Goal: Information Seeking & Learning: Learn about a topic

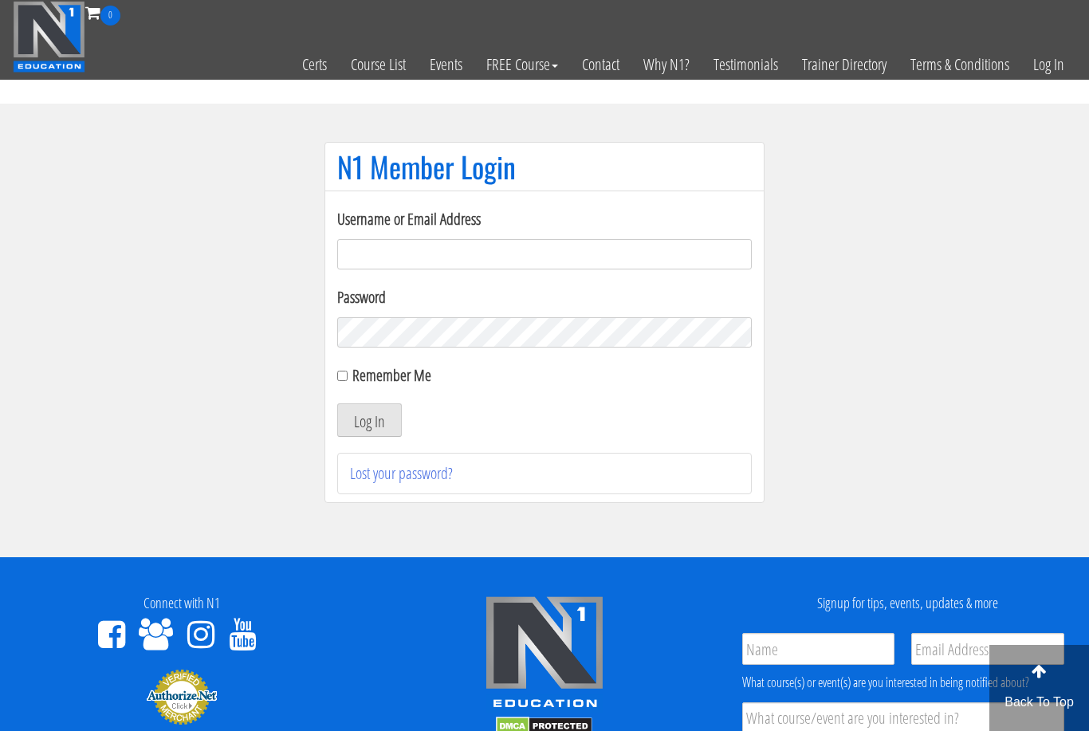
type input "filippo.cirocchi95@gmail.com"
click at [369, 421] on button "Log In" at bounding box center [369, 419] width 65 height 33
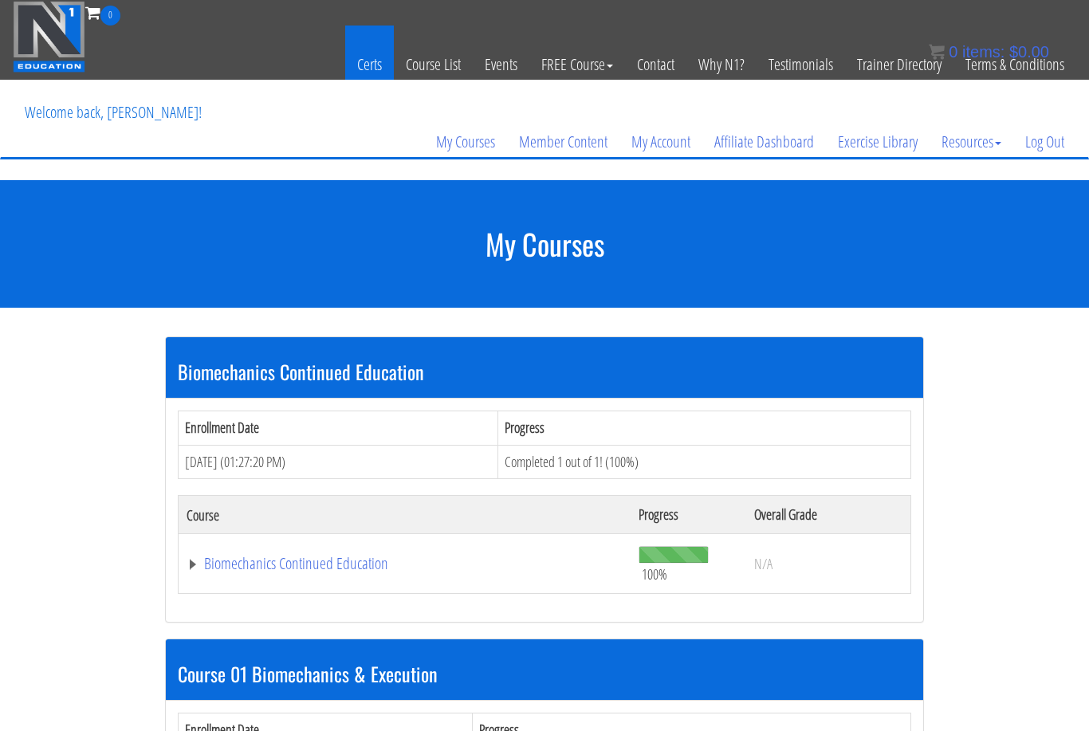
click at [368, 68] on link "Certs" at bounding box center [369, 65] width 49 height 78
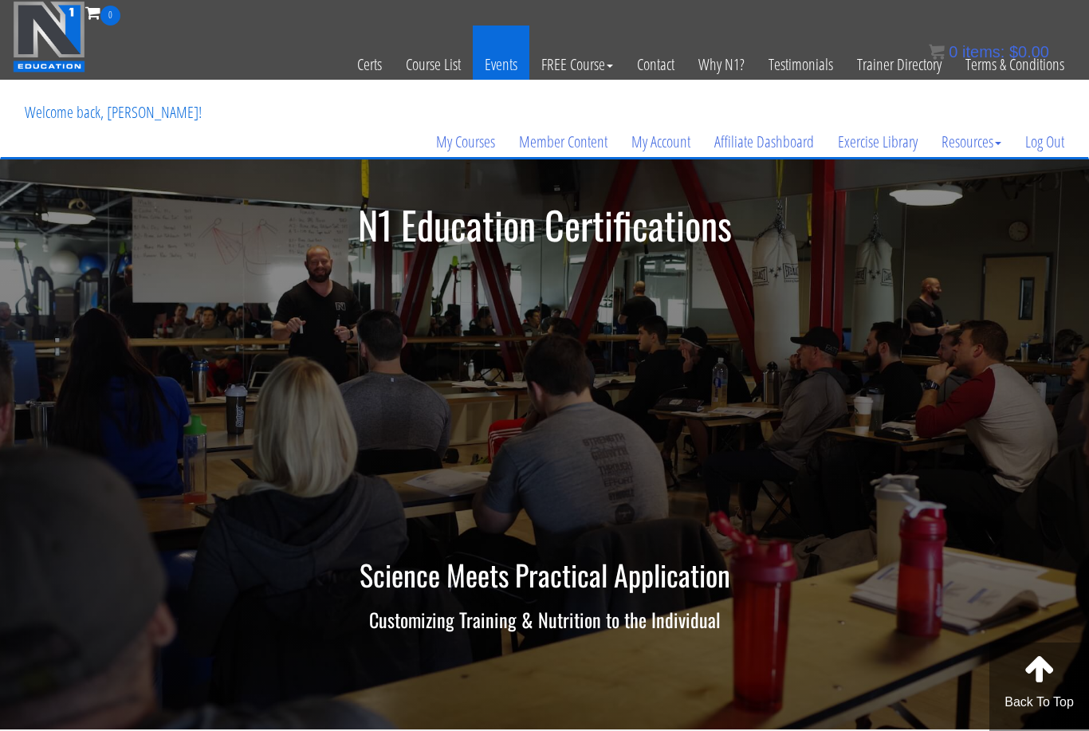
click at [494, 64] on link "Events" at bounding box center [501, 65] width 57 height 78
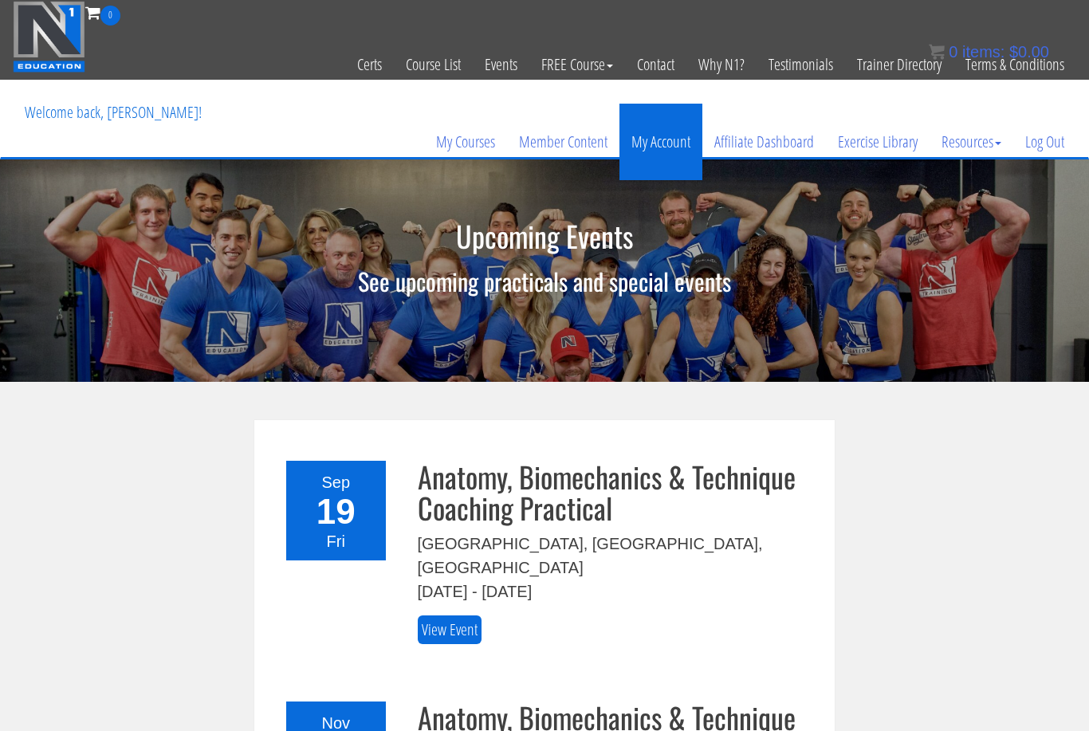
click at [653, 146] on link "My Account" at bounding box center [661, 142] width 83 height 77
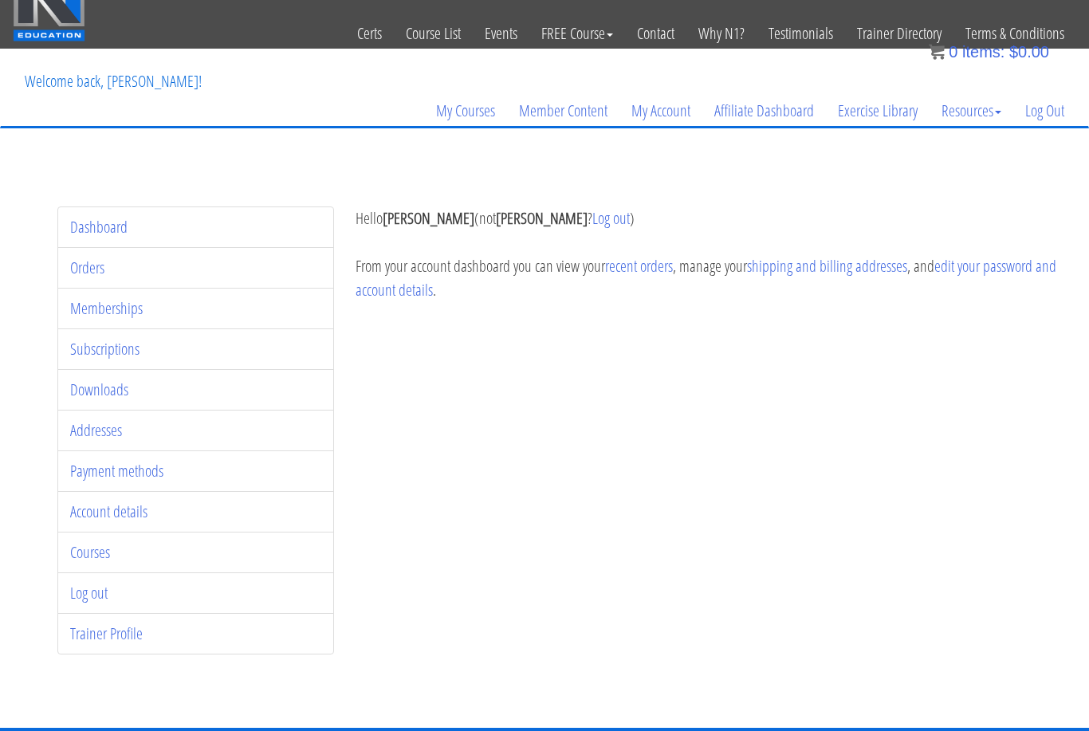
scroll to position [33, 0]
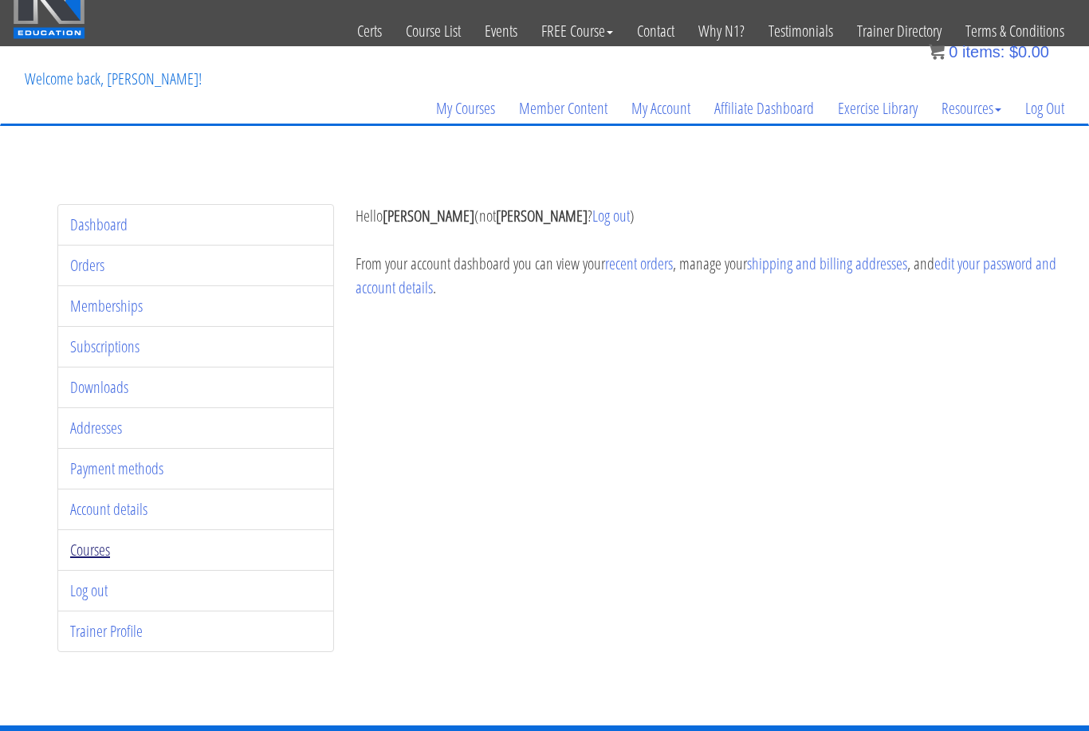
click at [85, 553] on link "Courses" at bounding box center [90, 550] width 40 height 22
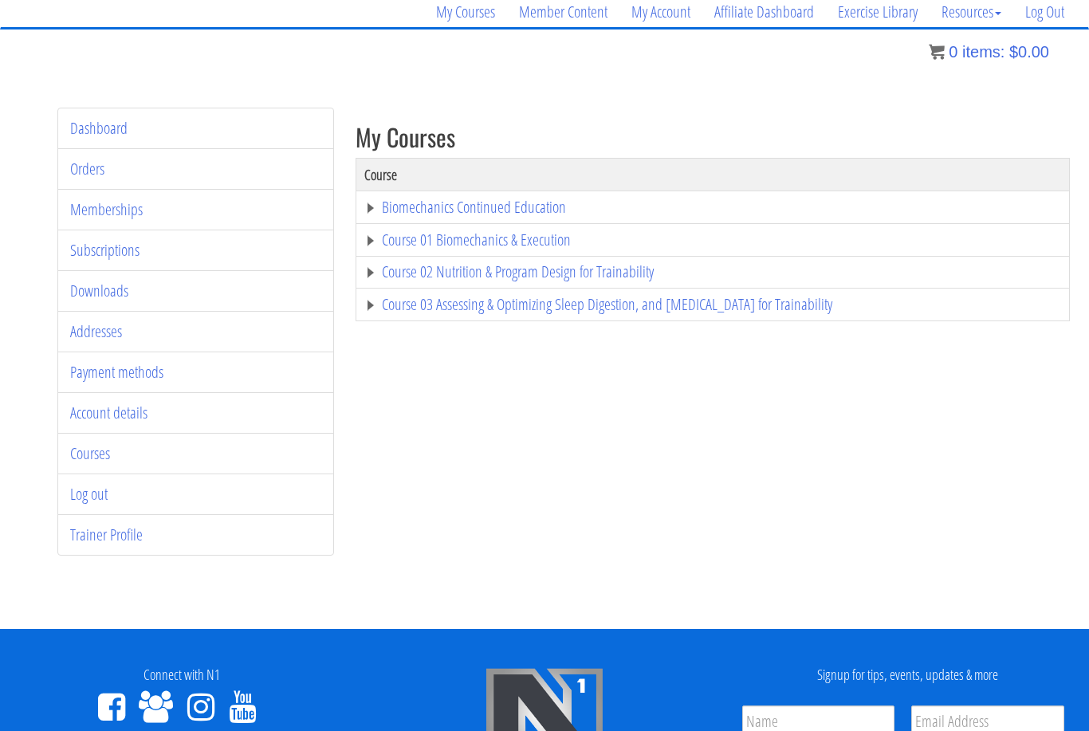
scroll to position [129, 0]
click at [98, 534] on link "Trainer Profile" at bounding box center [106, 536] width 73 height 22
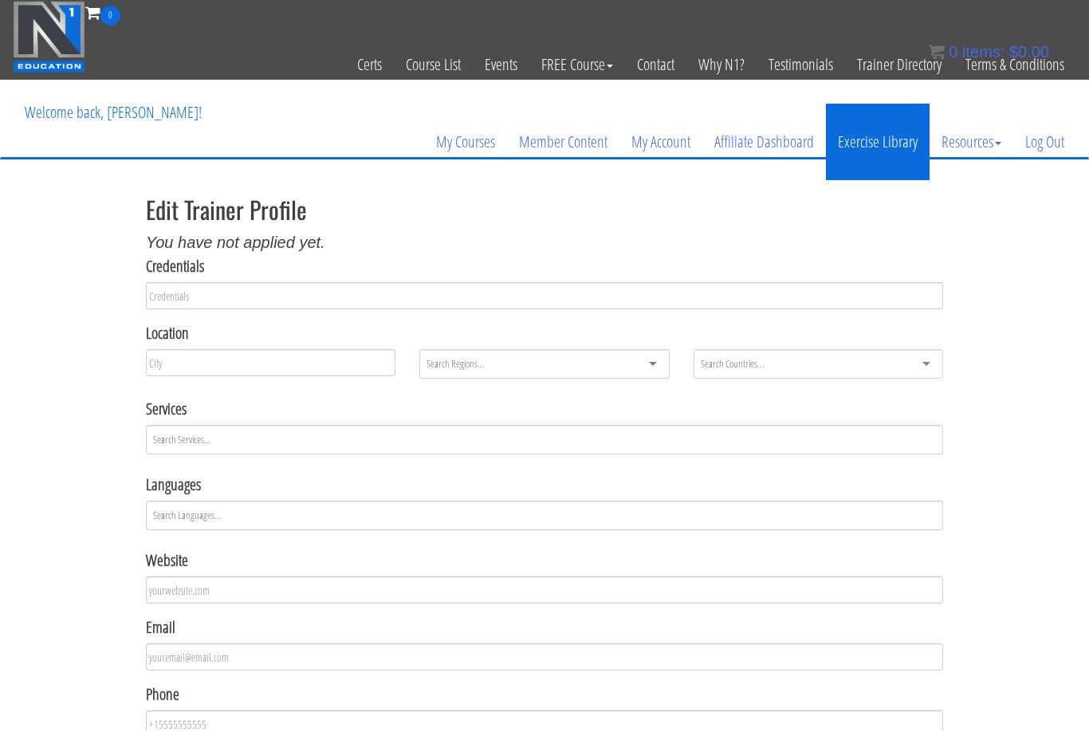
click at [879, 144] on link "Exercise Library" at bounding box center [878, 142] width 104 height 77
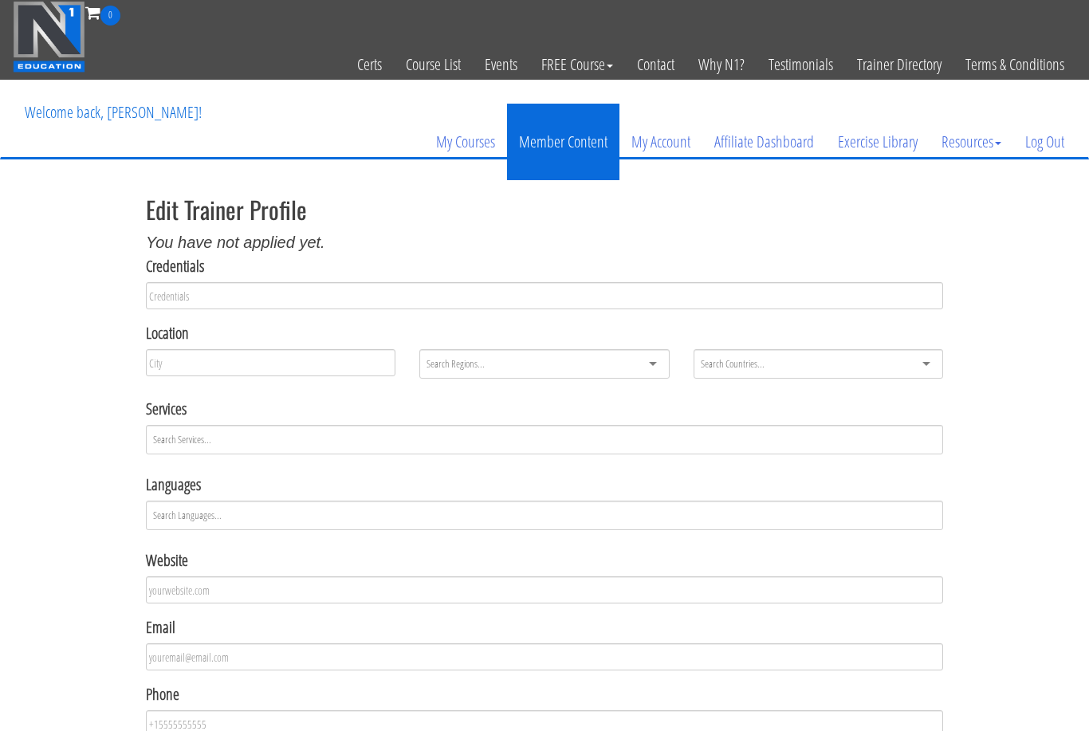
click at [581, 144] on link "Member Content" at bounding box center [563, 142] width 112 height 77
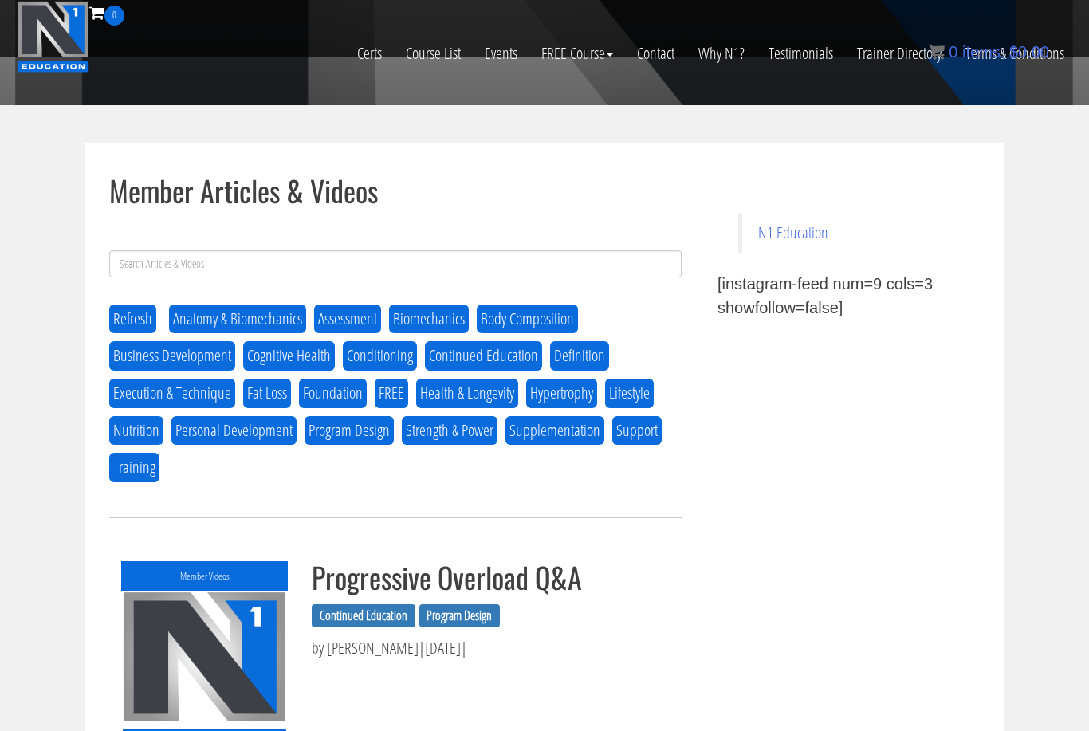
scroll to position [397, 0]
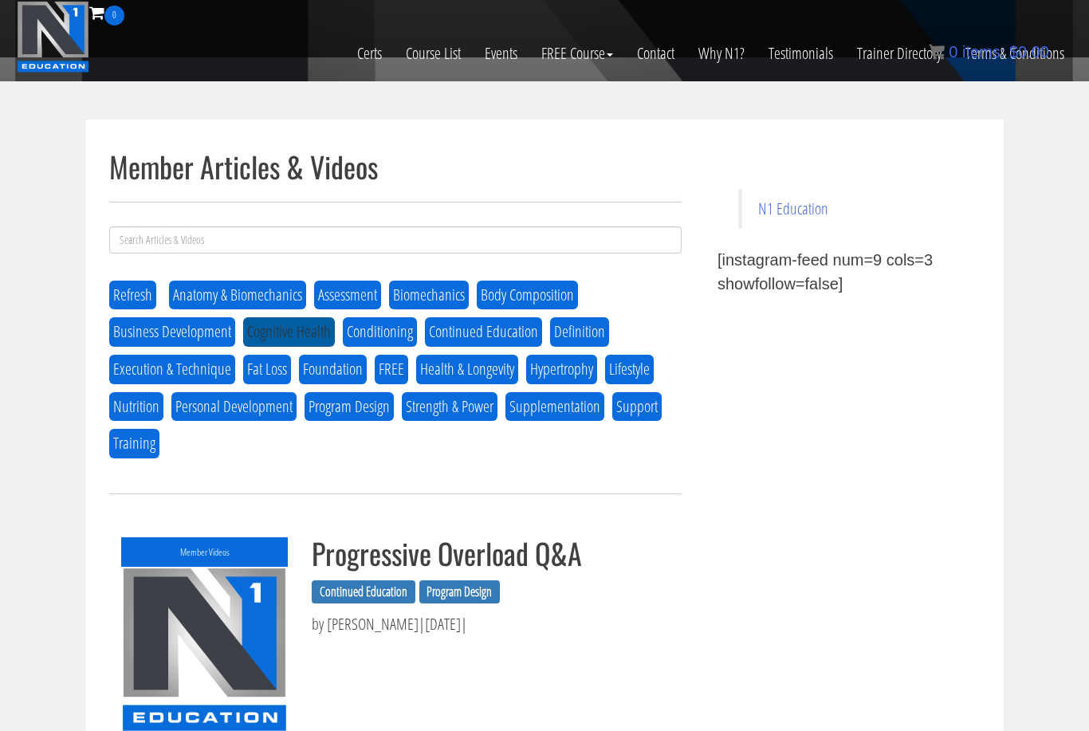
click at [300, 333] on button "Cognitive Health" at bounding box center [289, 332] width 92 height 30
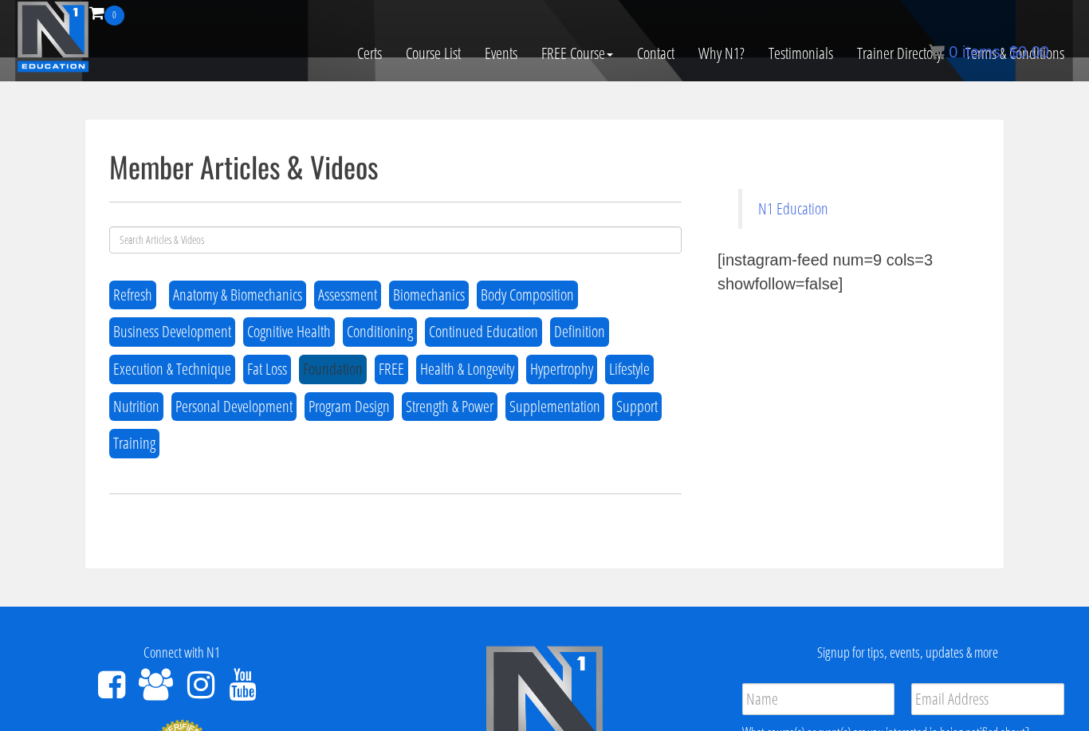
click at [340, 380] on button "Foundation" at bounding box center [333, 370] width 68 height 30
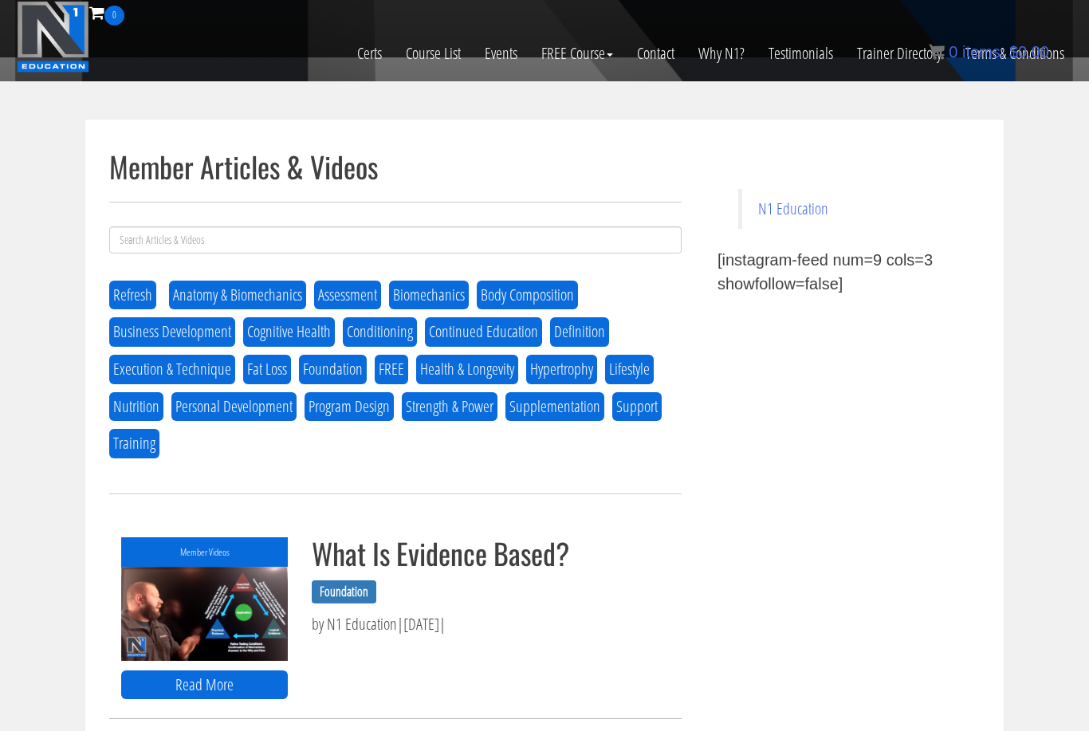
click at [352, 419] on div "Refresh Anatomy & Biomechanics Assessment Biomechanics Body Composition Busines…" at bounding box center [395, 366] width 573 height 224
click at [359, 411] on button "Program Design" at bounding box center [349, 407] width 89 height 30
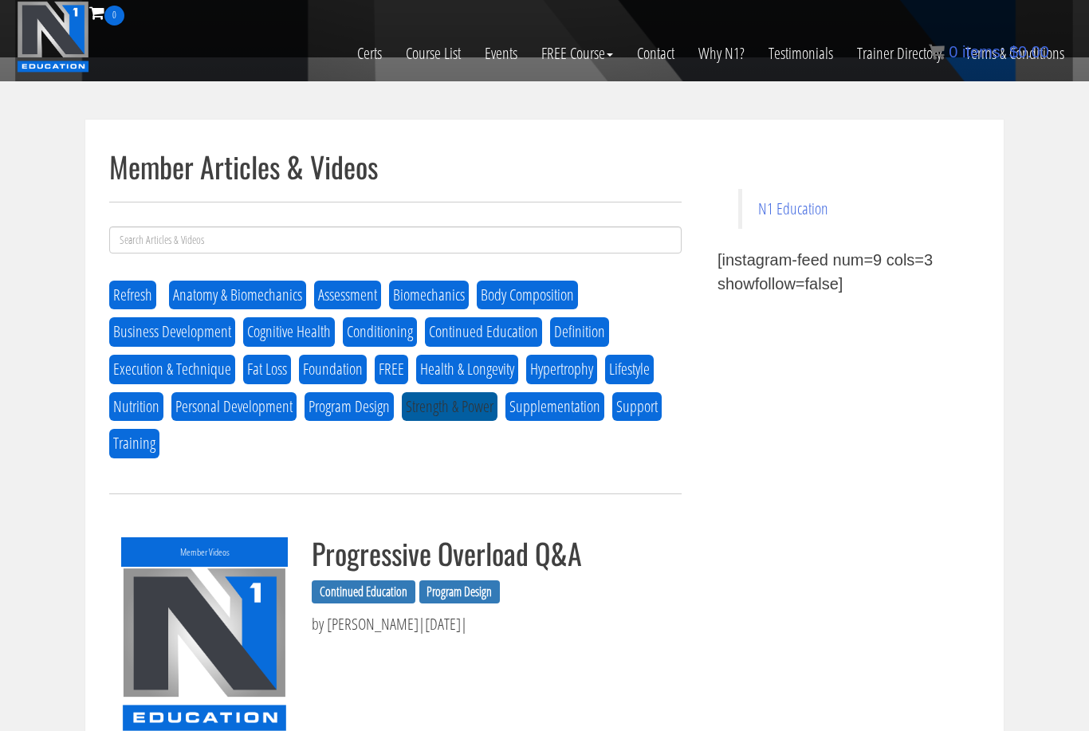
click at [478, 403] on button "Strength & Power" at bounding box center [450, 407] width 96 height 30
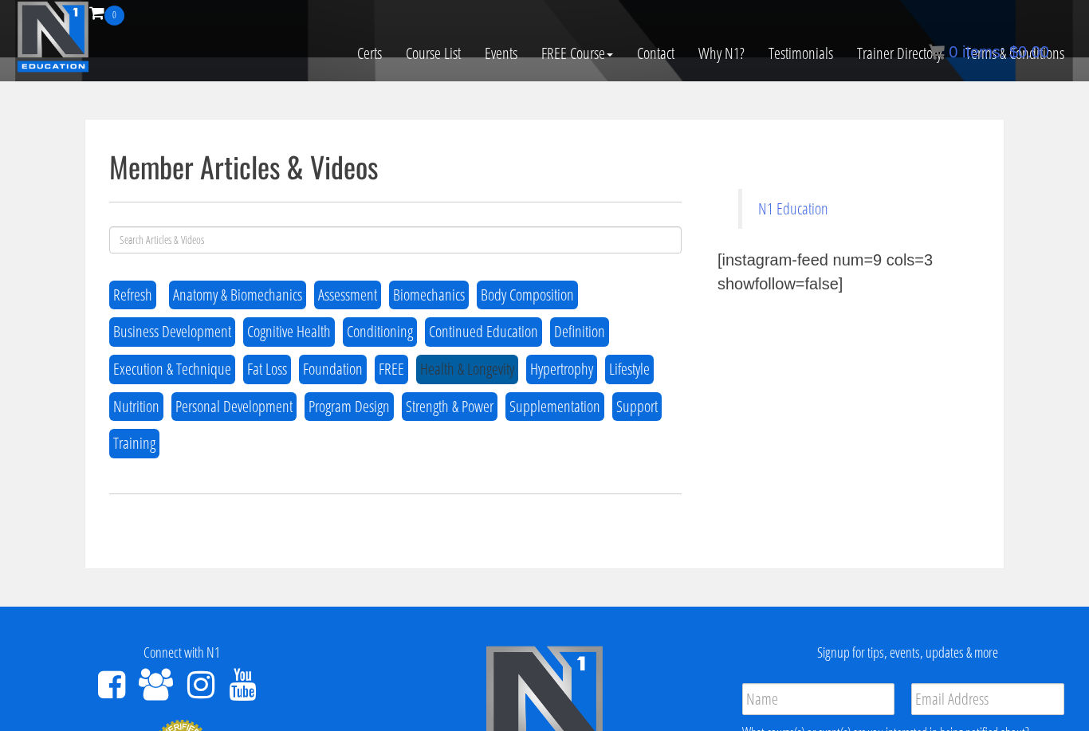
click at [478, 361] on button "Health & Longevity" at bounding box center [467, 370] width 102 height 30
click at [544, 375] on button "Hypertrophy" at bounding box center [561, 370] width 71 height 30
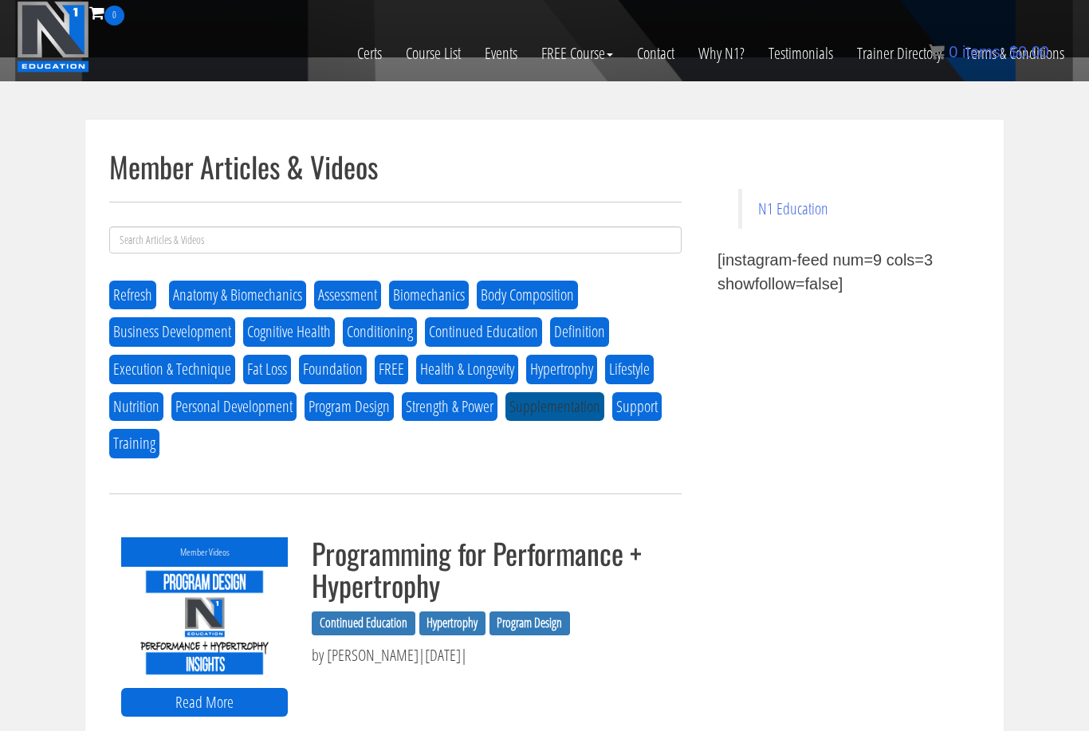
click at [545, 413] on button "Supplementation" at bounding box center [555, 407] width 99 height 30
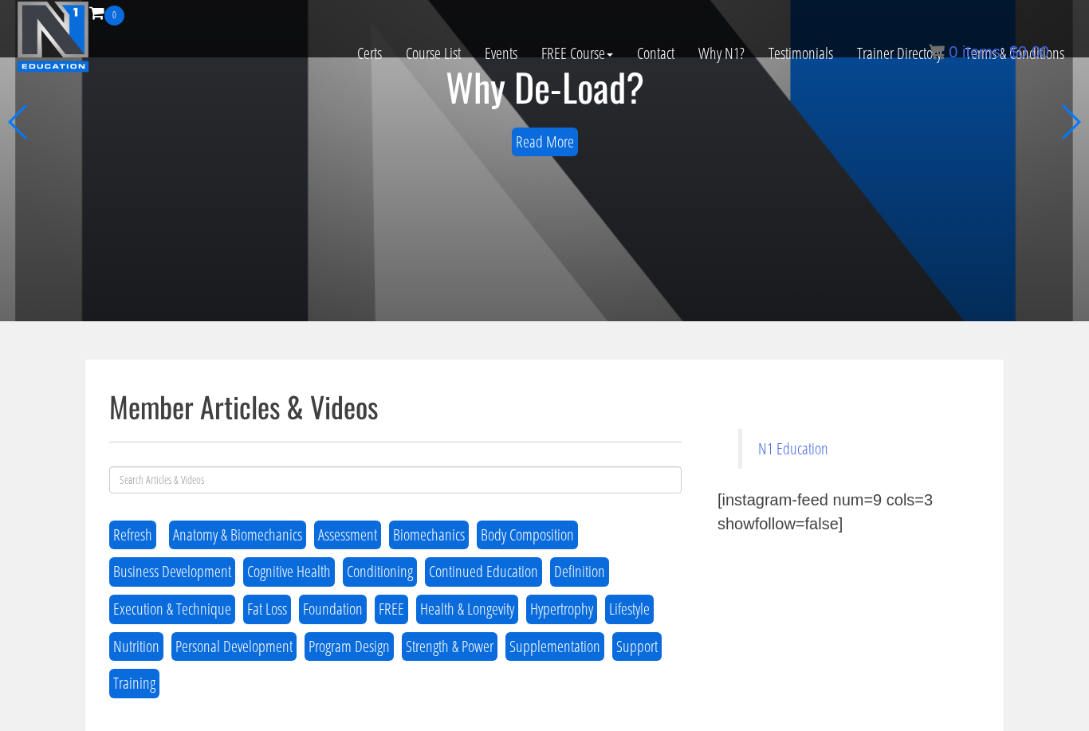
scroll to position [0, 0]
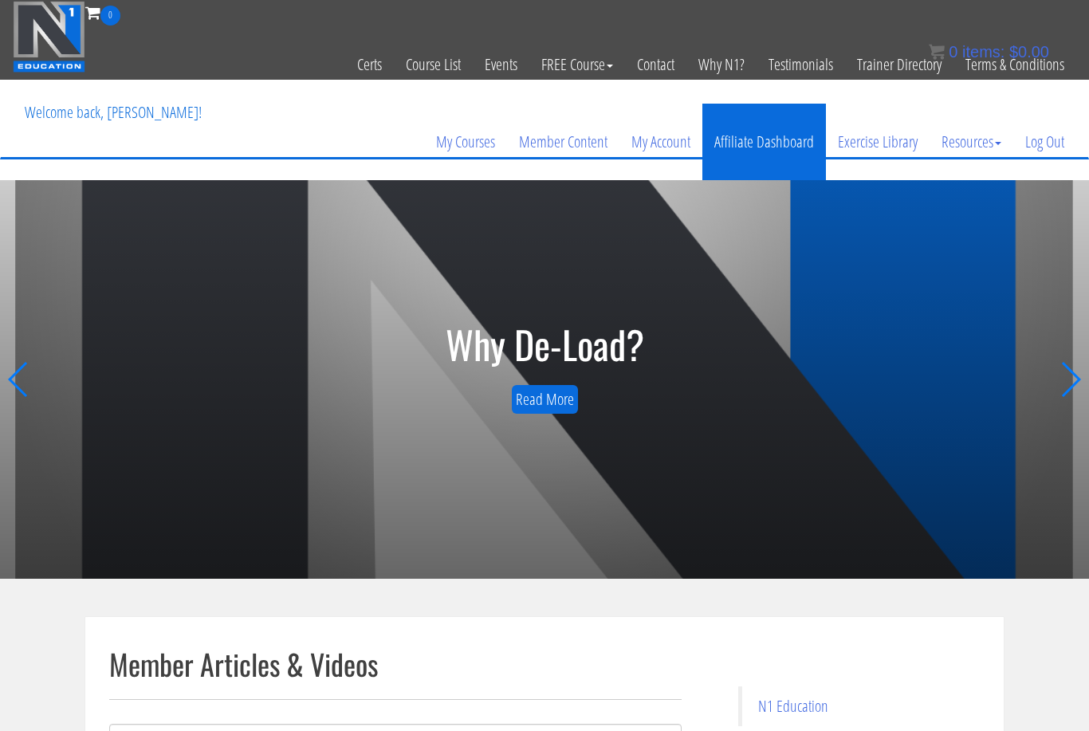
click at [736, 144] on link "Affiliate Dashboard" at bounding box center [765, 142] width 124 height 77
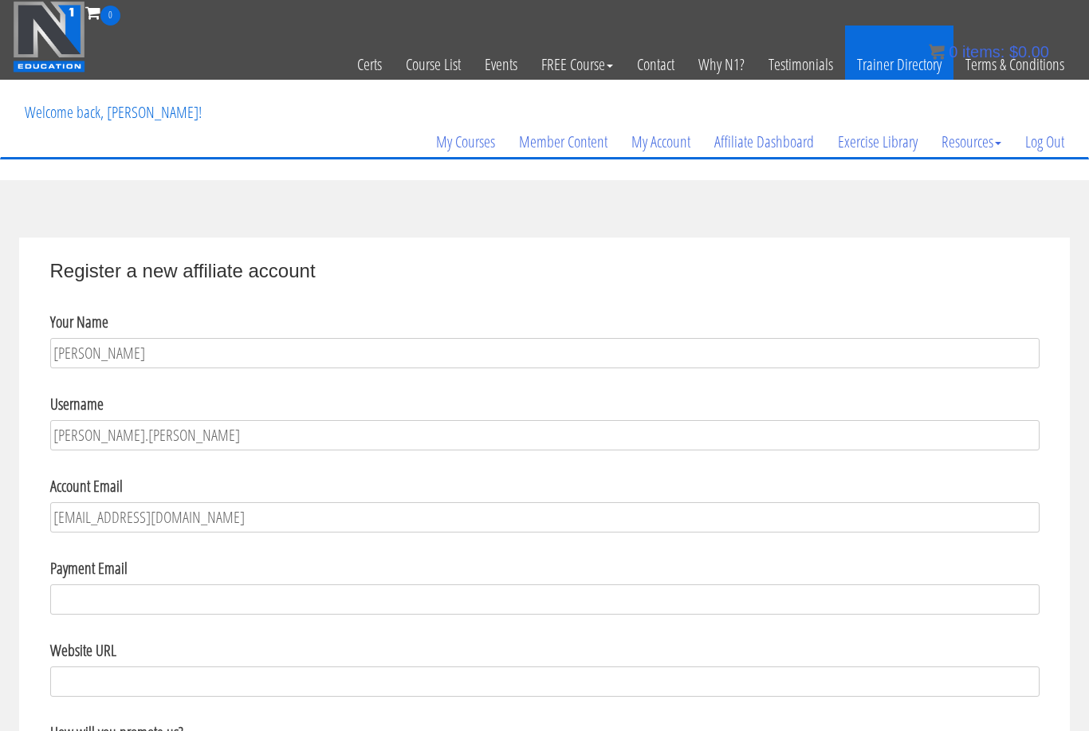
click at [899, 66] on link "Trainer Directory" at bounding box center [899, 65] width 108 height 78
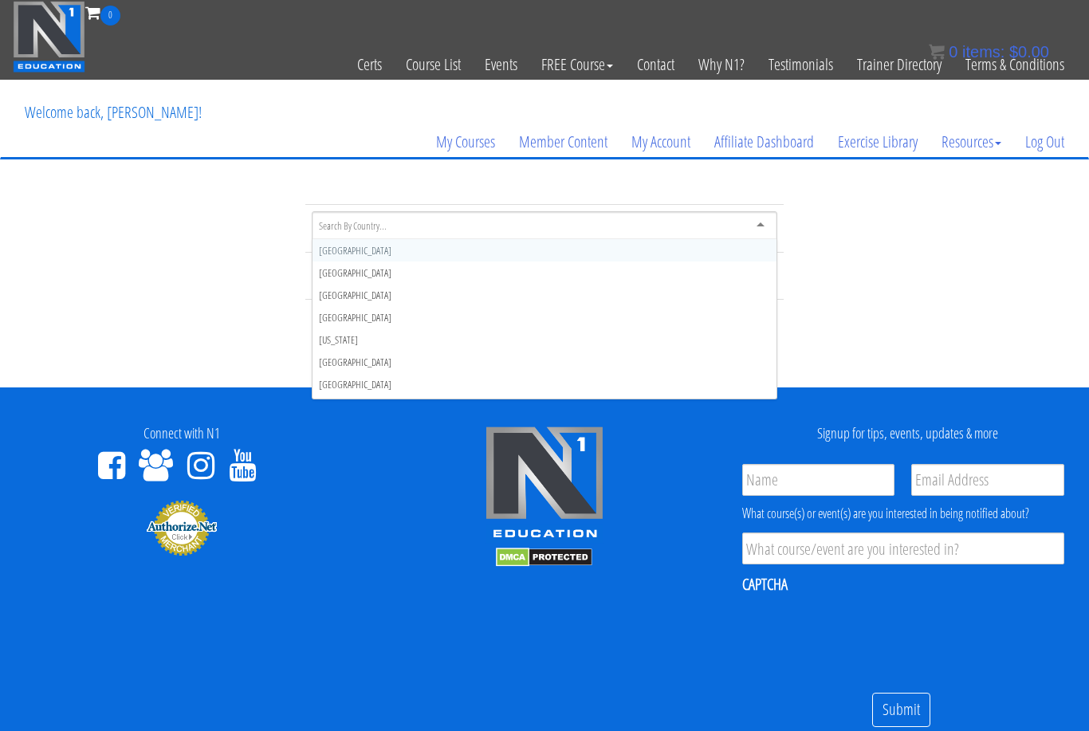
click at [561, 227] on div at bounding box center [545, 225] width 466 height 29
type input "It"
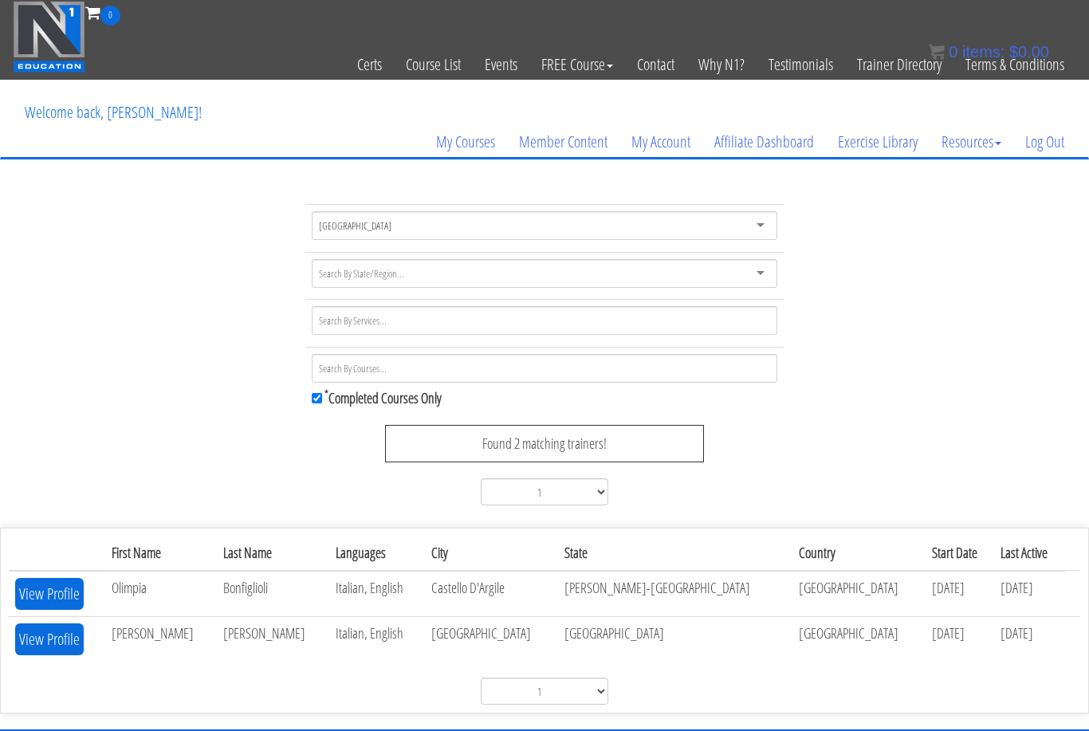
click at [320, 399] on input "* Completed Courses Only" at bounding box center [317, 398] width 10 height 10
checkbox input "false"
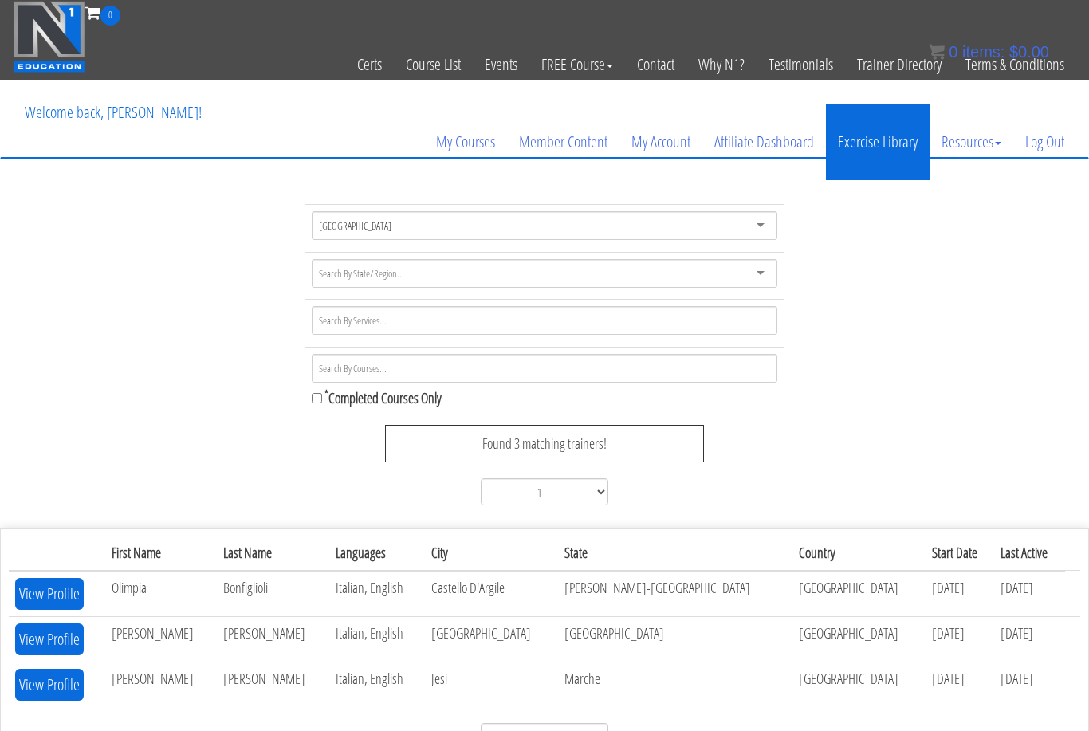
click at [891, 147] on link "Exercise Library" at bounding box center [878, 142] width 104 height 77
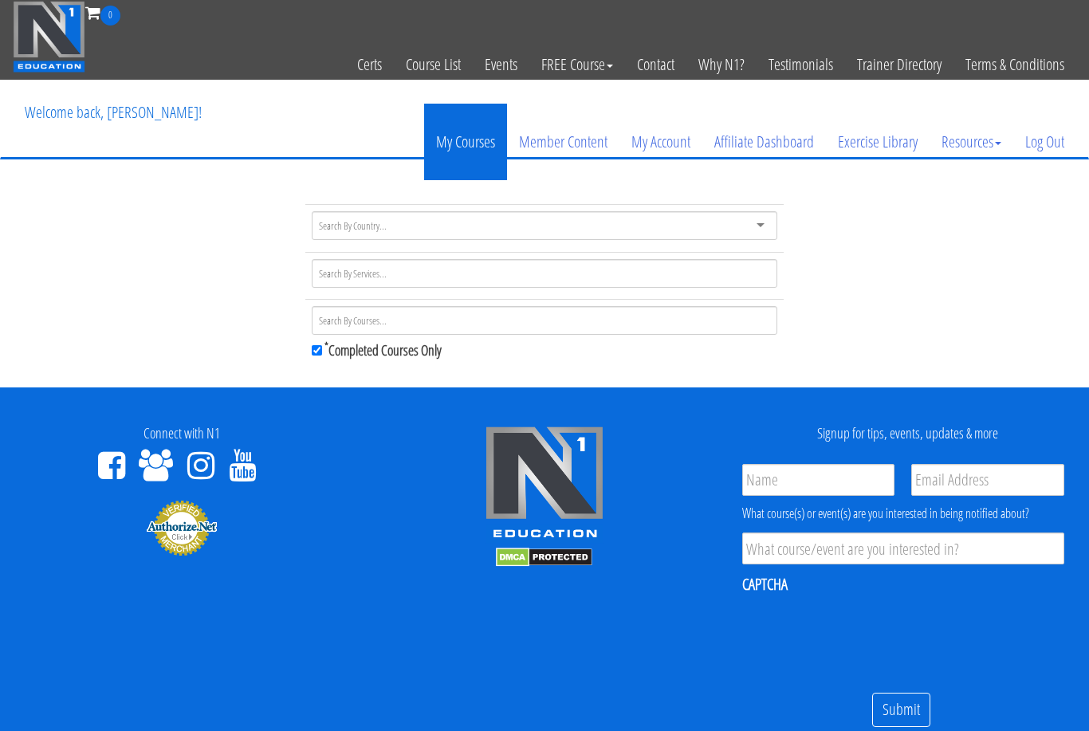
click at [456, 143] on link "My Courses" at bounding box center [465, 142] width 83 height 77
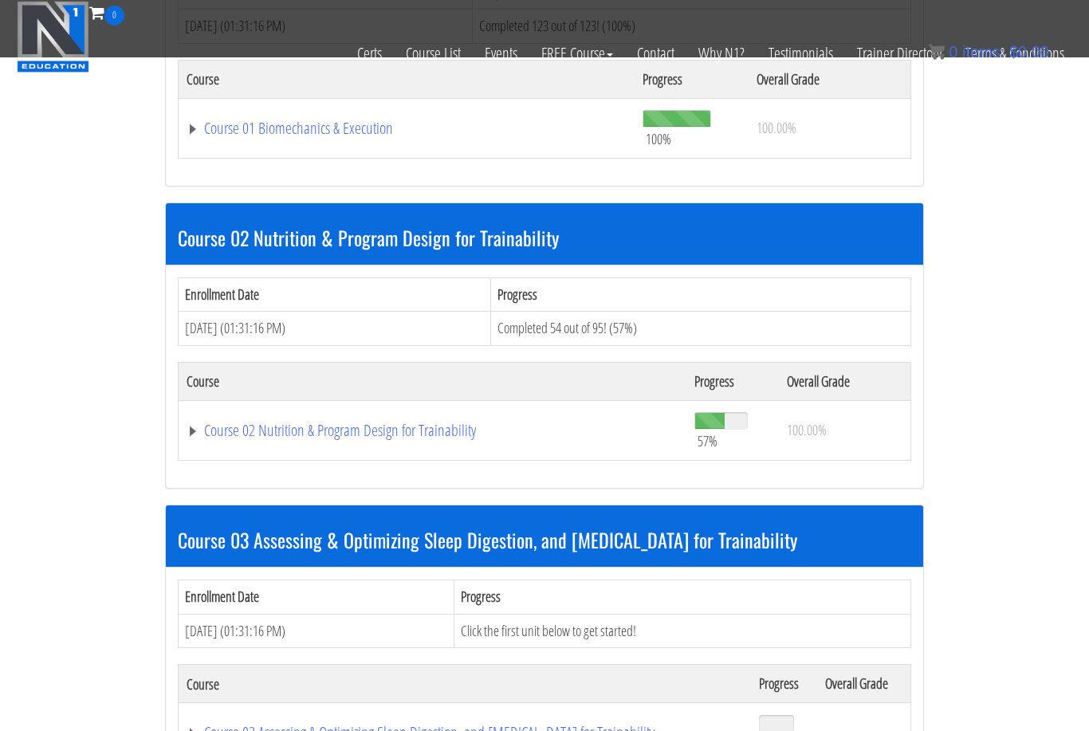
scroll to position [647, 0]
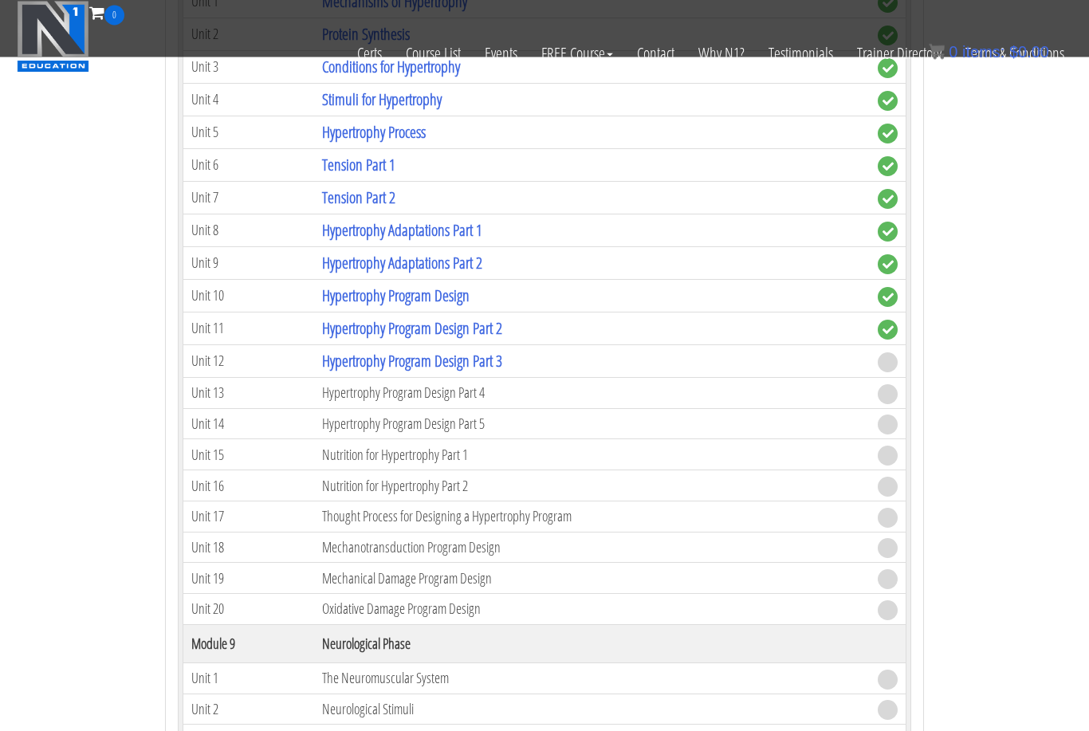
scroll to position [2895, 0]
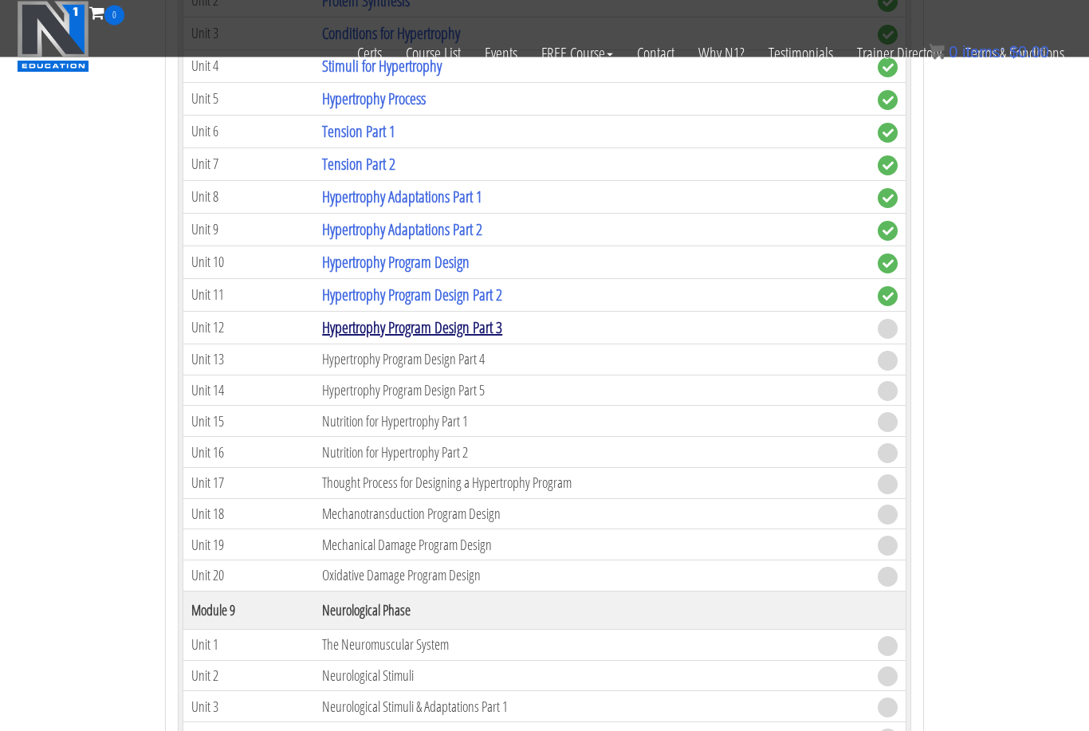
click at [455, 327] on link "Hypertrophy Program Design Part 3" at bounding box center [412, 328] width 180 height 22
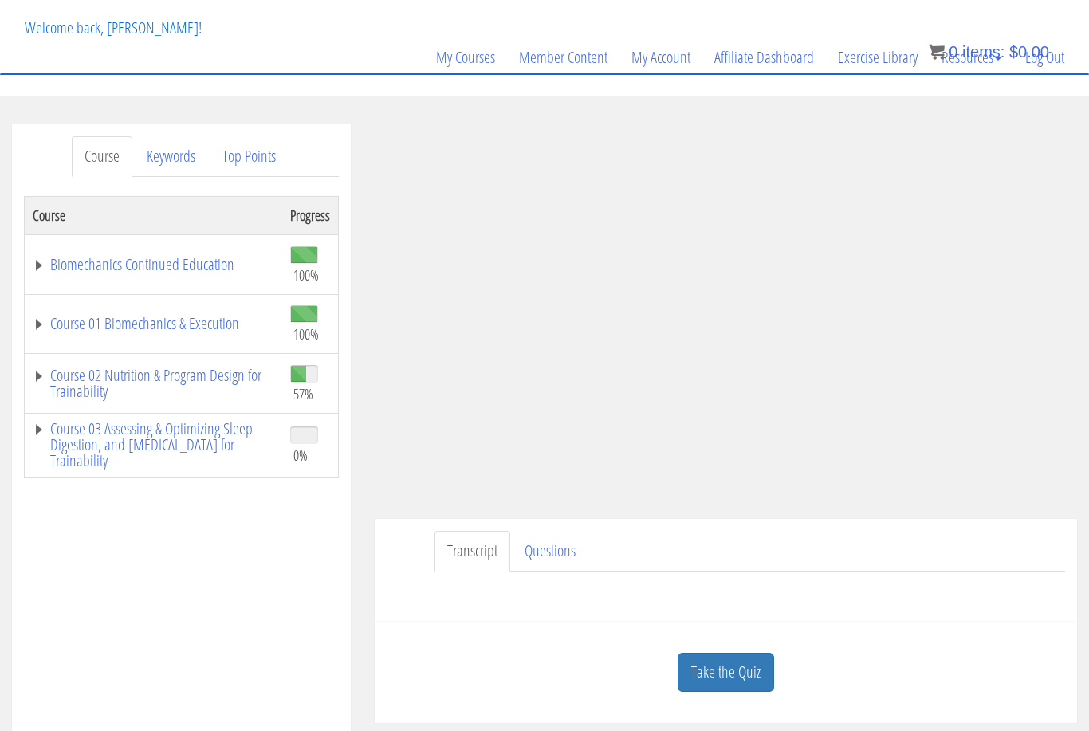
scroll to position [88, 0]
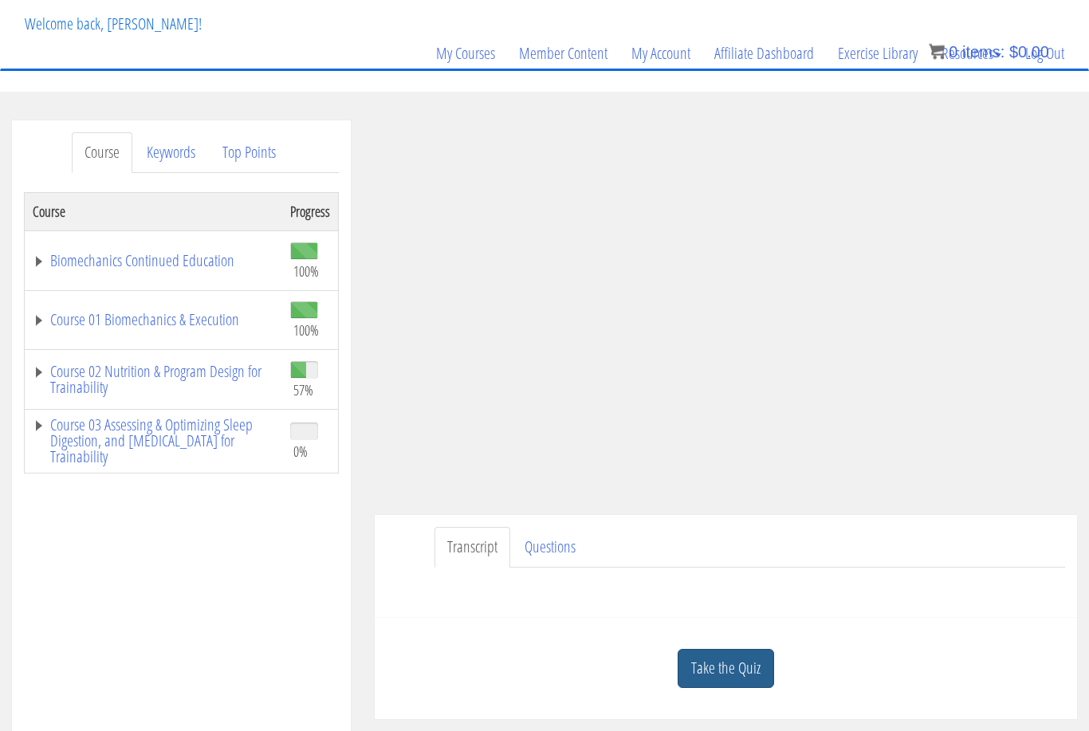
click at [739, 672] on link "Take the Quiz" at bounding box center [726, 669] width 96 height 39
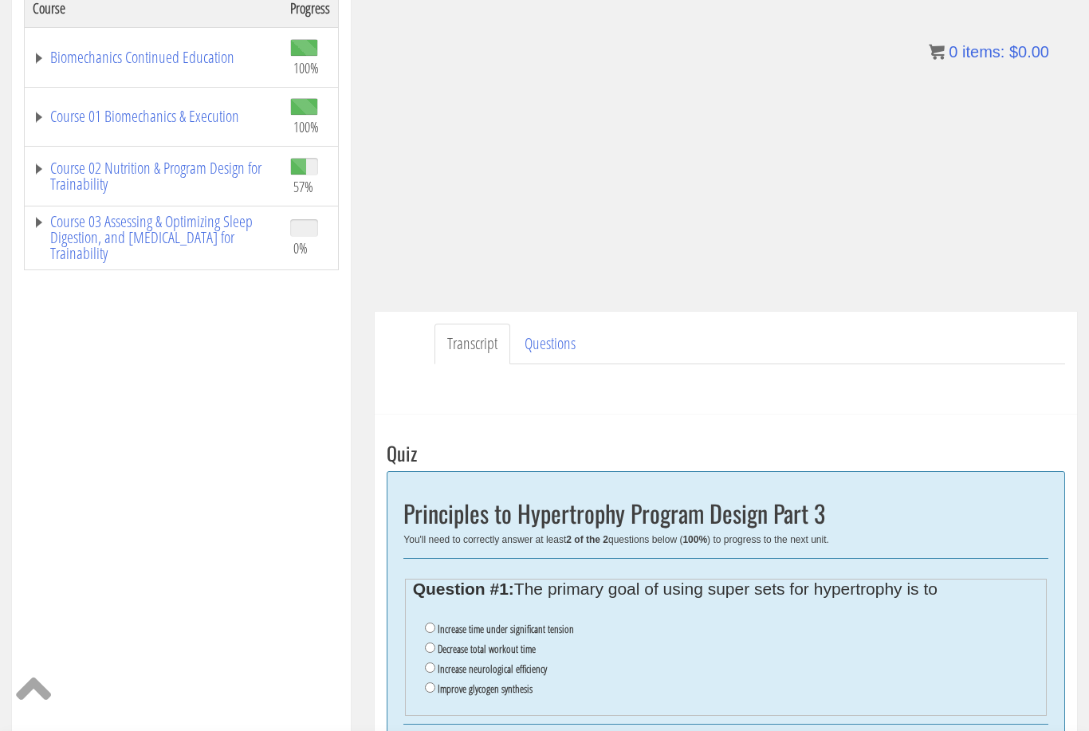
scroll to position [365, 0]
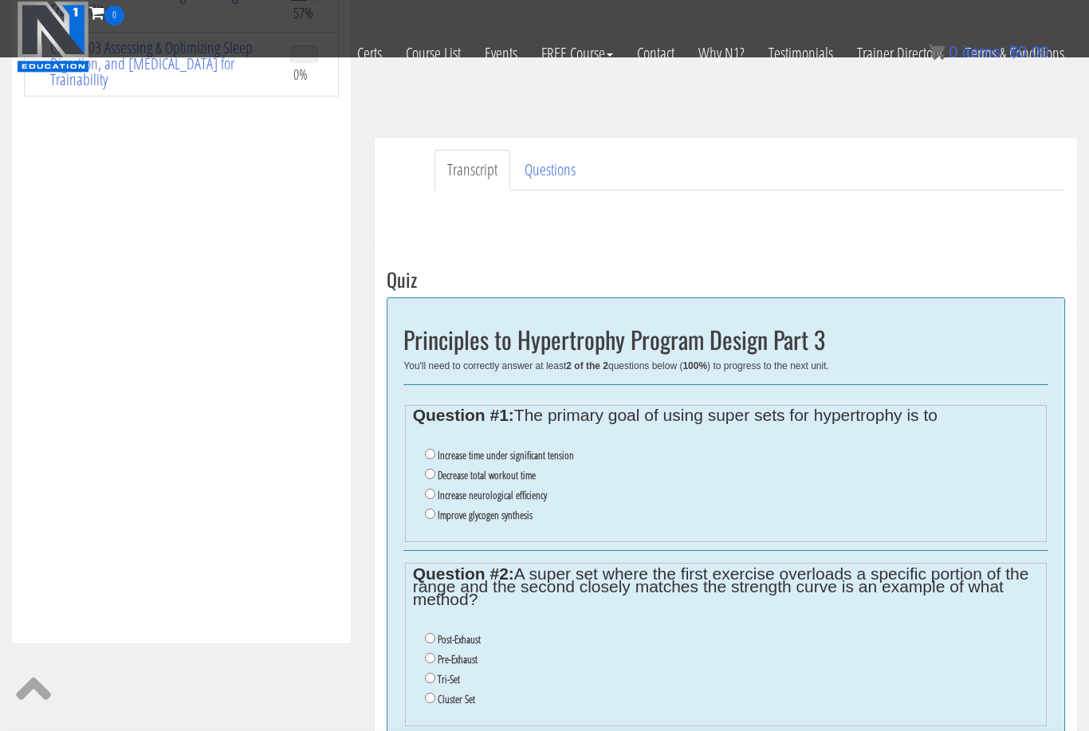
click at [427, 455] on input "Increase time under significant tension" at bounding box center [430, 454] width 10 height 10
radio input "true"
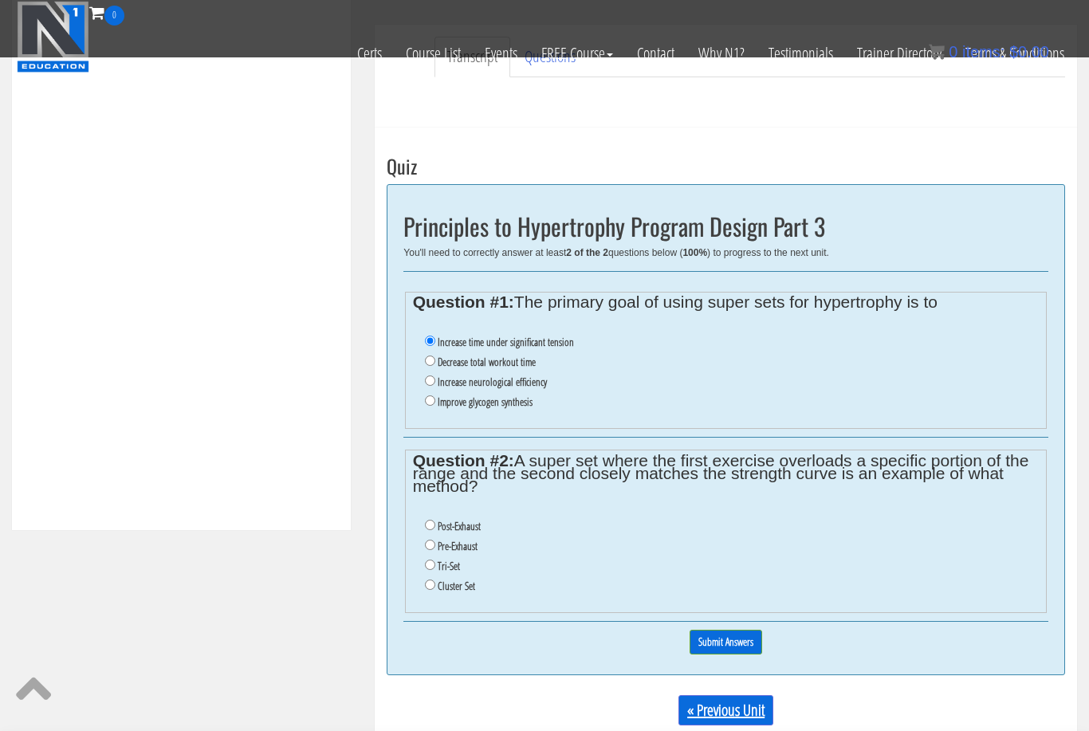
scroll to position [498, 0]
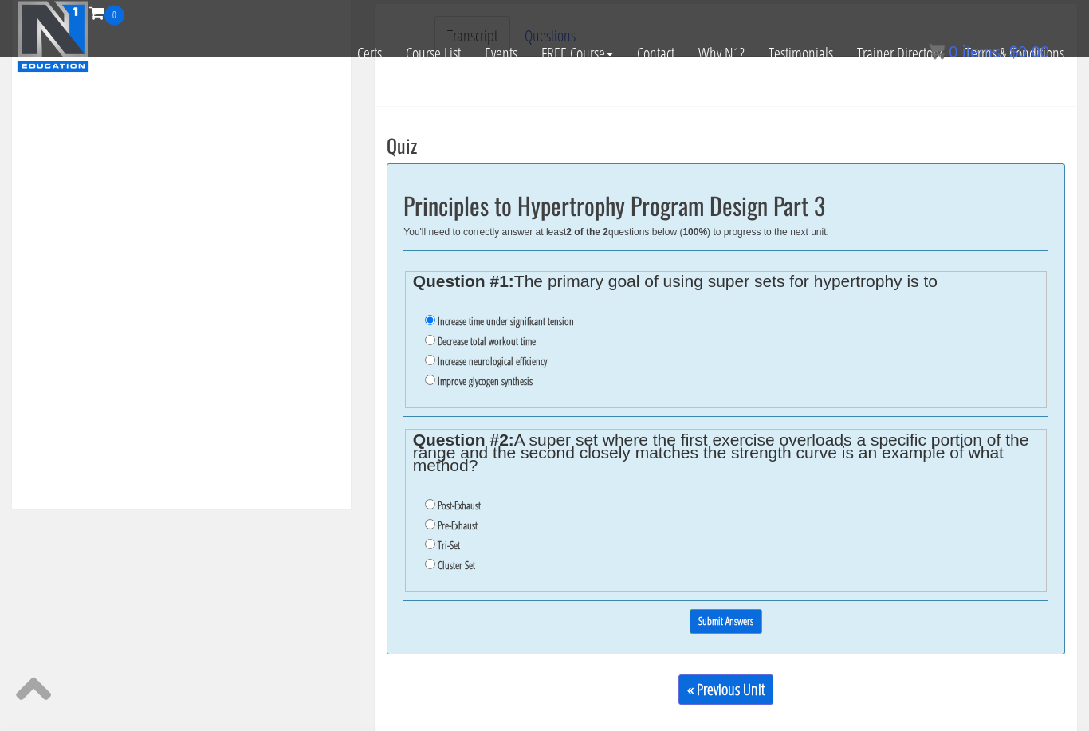
click at [431, 529] on input "Pre-Exhaust" at bounding box center [430, 525] width 10 height 10
radio input "true"
click at [708, 624] on input "Submit Answers" at bounding box center [726, 622] width 73 height 25
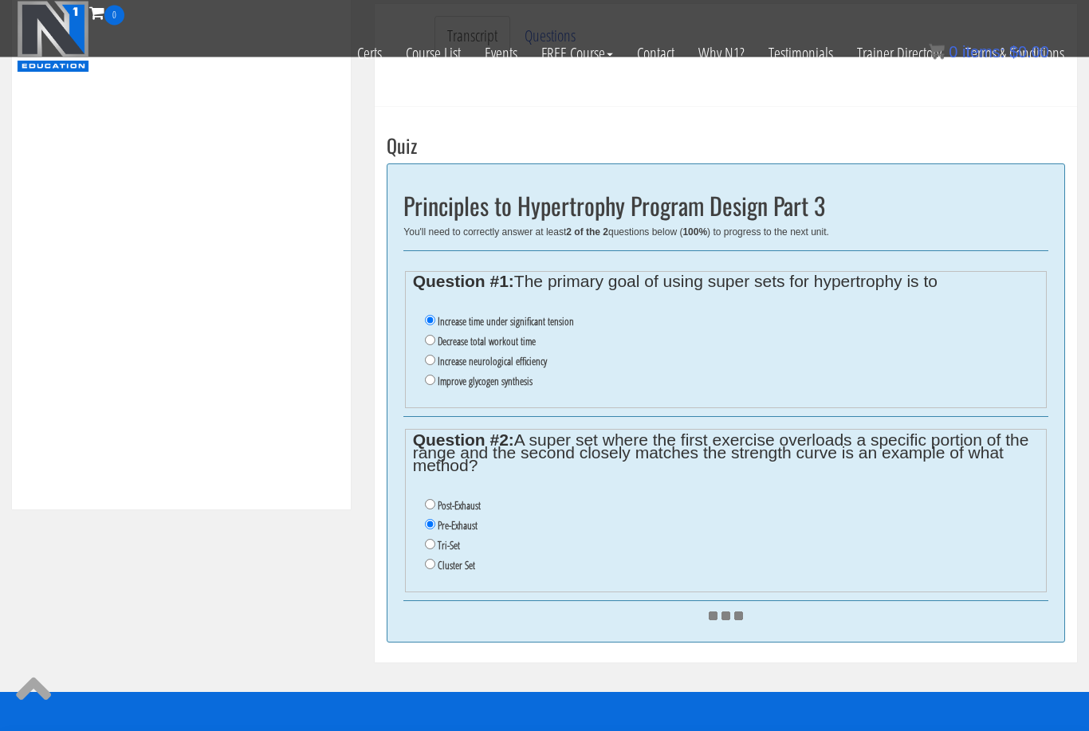
scroll to position [499, 0]
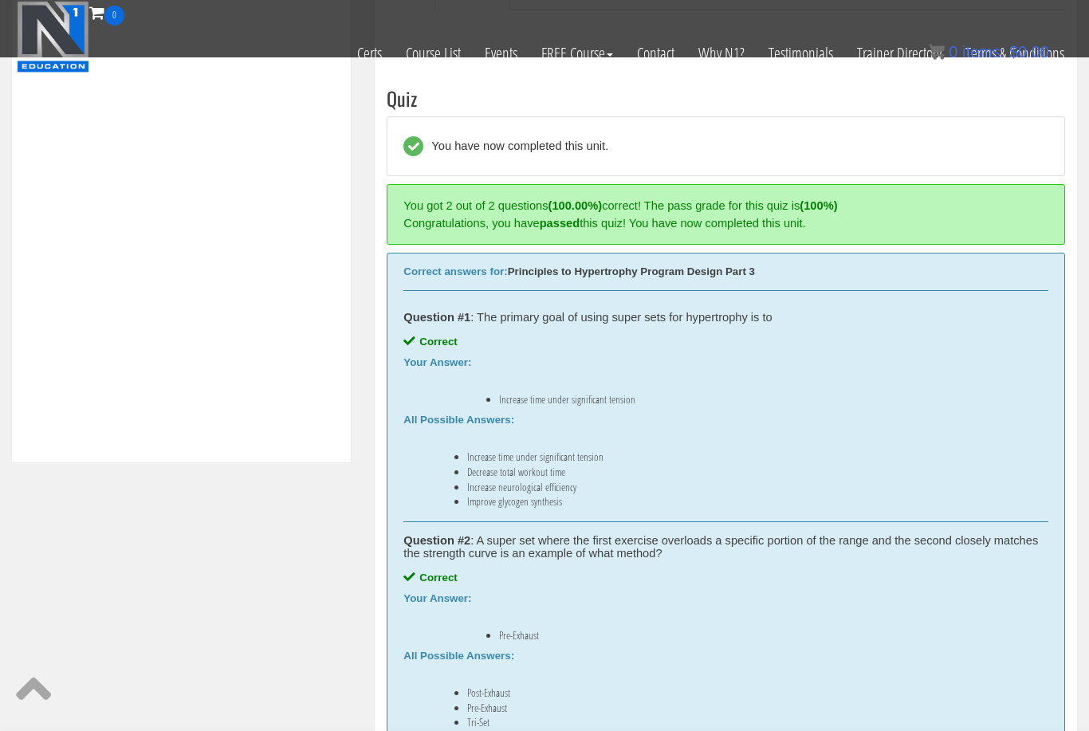
scroll to position [582, 0]
